Goal: Manage account settings

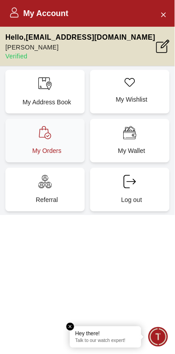
click at [43, 147] on p "My Orders" at bounding box center [46, 151] width 69 height 9
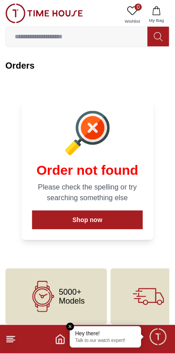
click at [165, 212] on section "Order not found Please check the spelling or try searching something else Shop …" at bounding box center [87, 170] width 164 height 161
click at [71, 325] on em "Close tooltip" at bounding box center [70, 327] width 8 height 8
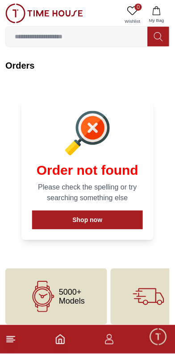
click at [109, 342] on icon "button" at bounding box center [109, 339] width 11 height 11
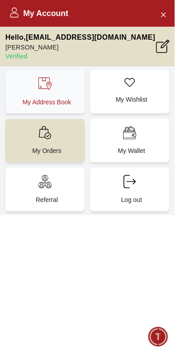
click at [46, 98] on p "My Address Book" at bounding box center [46, 102] width 69 height 9
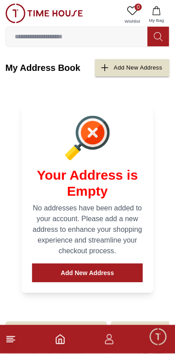
click at [163, 99] on div "Your Address is Empty No addresses have been added to your account. Please add …" at bounding box center [87, 198] width 153 height 209
click at [9, 338] on line at bounding box center [10, 338] width 6 height 0
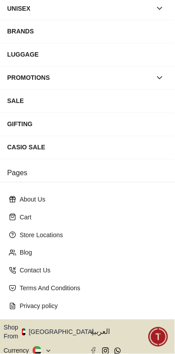
scroll to position [124, 0]
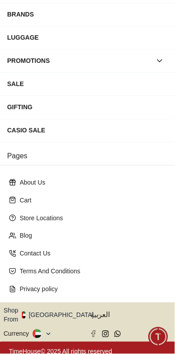
click at [53, 311] on button "Shop From [GEOGRAPHIC_DATA]" at bounding box center [52, 315] width 97 height 18
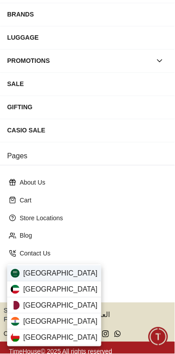
click at [56, 274] on span "[GEOGRAPHIC_DATA]" at bounding box center [60, 273] width 74 height 11
